Goal: Information Seeking & Learning: Learn about a topic

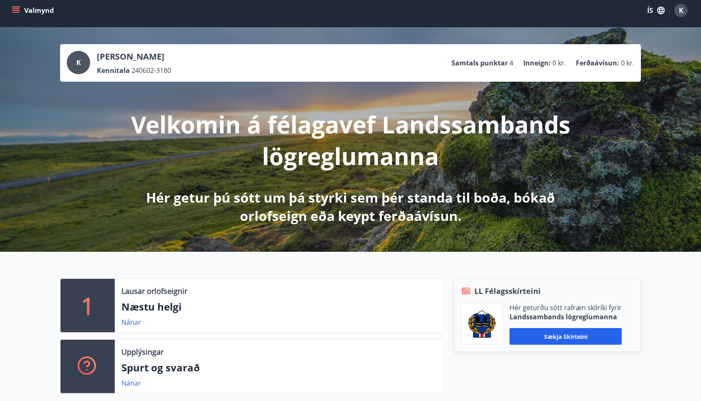
scroll to position [3, 0]
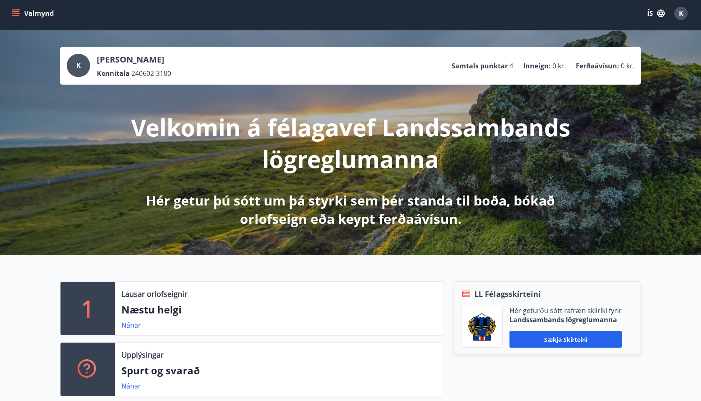
click at [34, 16] on button "Valmynd" at bounding box center [33, 13] width 47 height 15
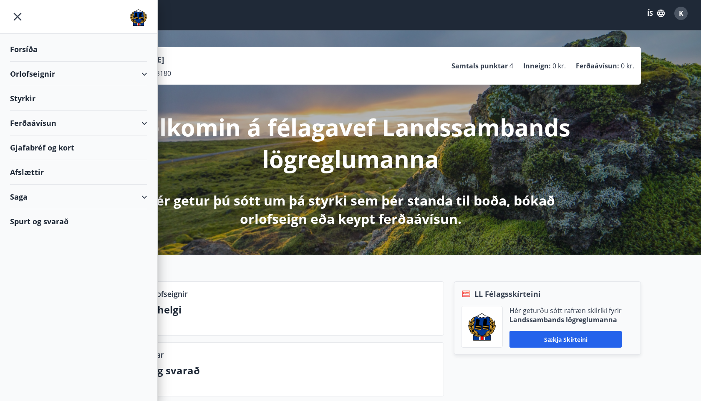
click at [42, 96] on div "Styrkir" at bounding box center [78, 98] width 137 height 25
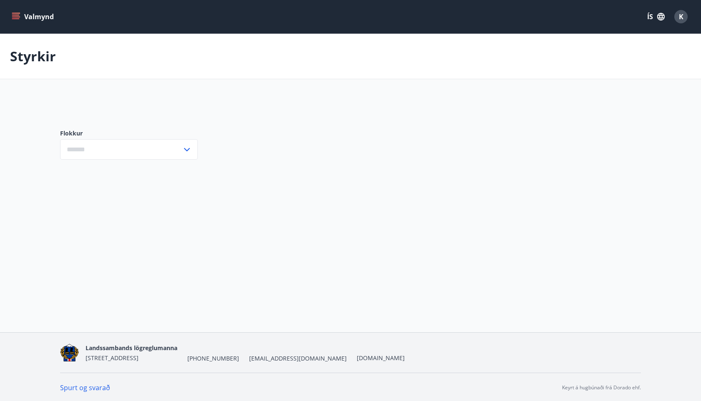
type input "***"
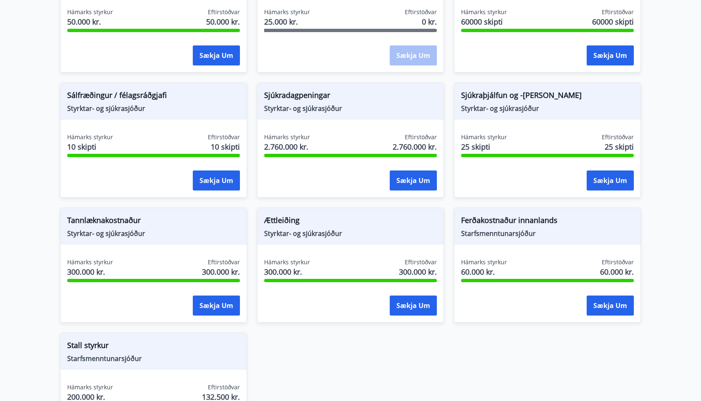
scroll to position [717, 0]
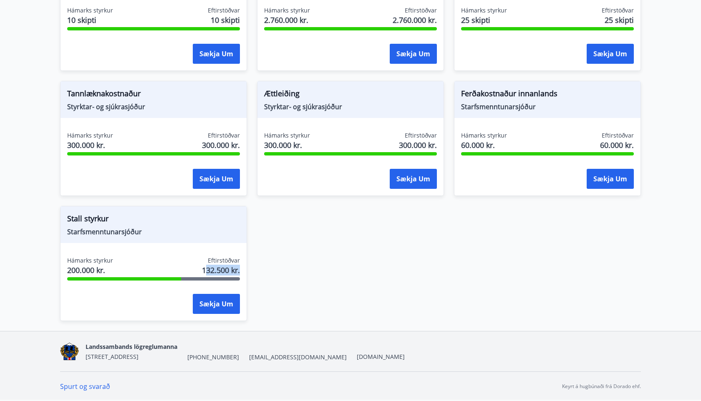
drag, startPoint x: 206, startPoint y: 273, endPoint x: 240, endPoint y: 271, distance: 34.2
click at [240, 271] on div "Hámarks styrkur 200.000 kr. Eftirstöðvar 132.500 kr. Sækja um" at bounding box center [153, 286] width 186 height 61
click at [98, 221] on span "Stall styrkur" at bounding box center [153, 220] width 173 height 14
